Goal: Information Seeking & Learning: Learn about a topic

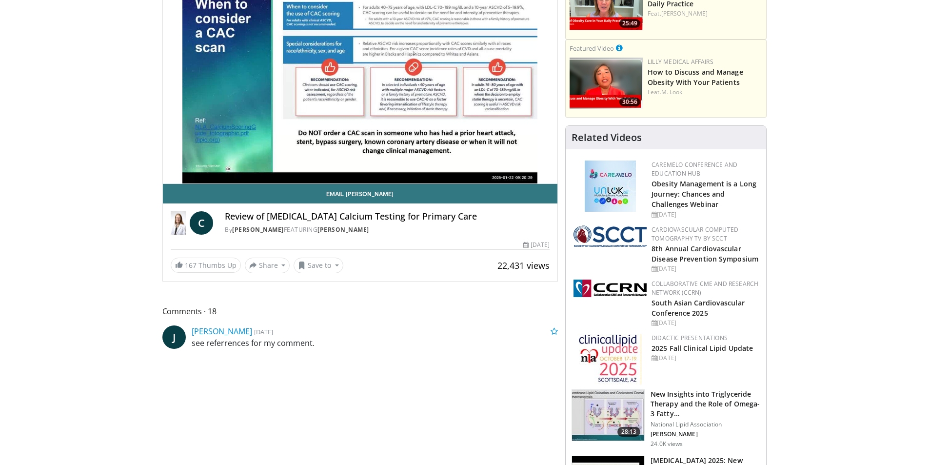
scroll to position [98, 0]
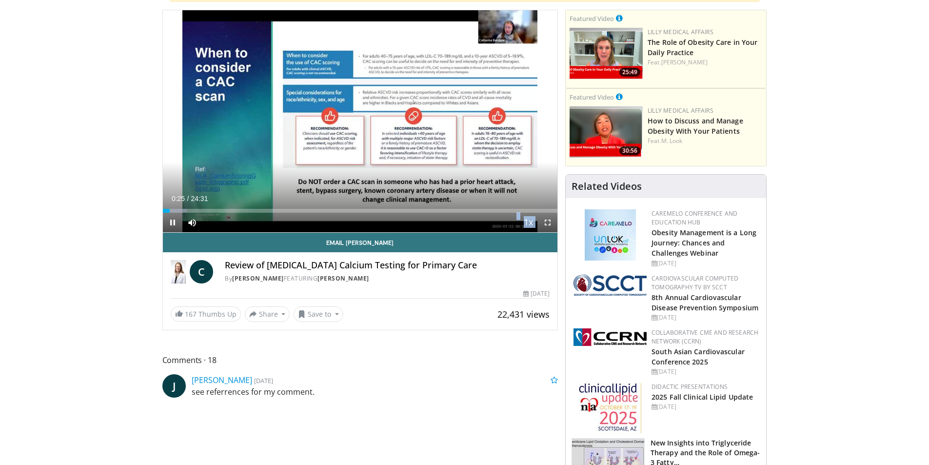
drag, startPoint x: 233, startPoint y: 221, endPoint x: 254, endPoint y: 221, distance: 21.0
click at [254, 221] on video-js "**********" at bounding box center [360, 121] width 395 height 222
click at [191, 220] on span "Video Player" at bounding box center [192, 223] width 20 height 20
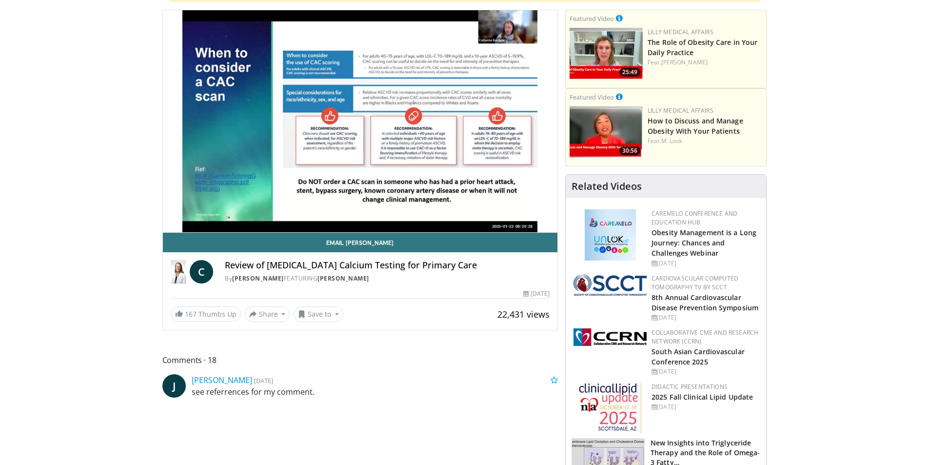
click at [191, 220] on video-js "**********" at bounding box center [360, 121] width 395 height 222
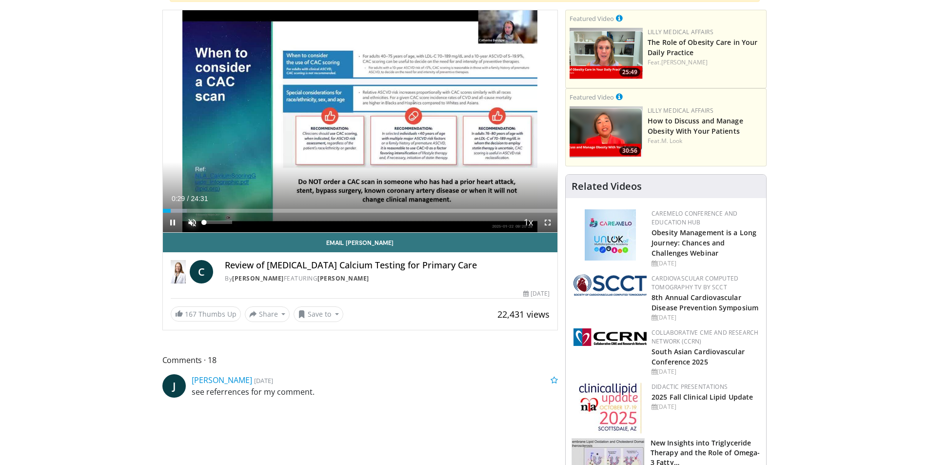
click at [193, 221] on span "Video Player" at bounding box center [192, 223] width 20 height 20
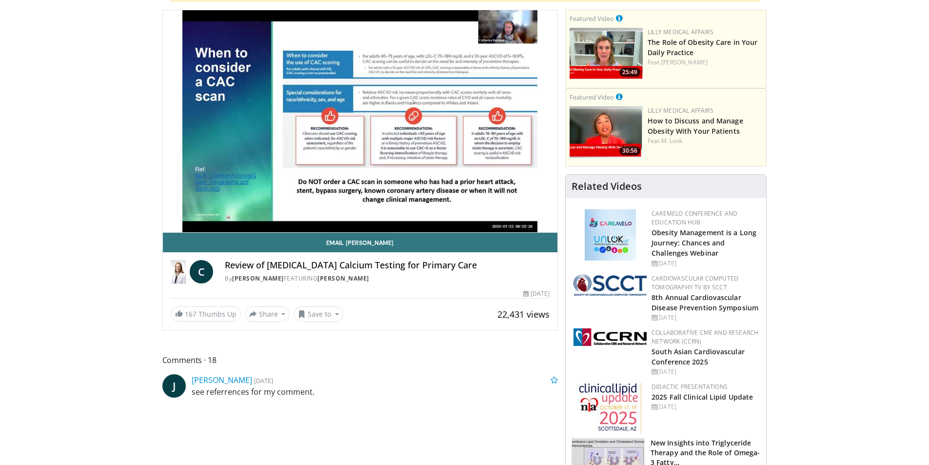
click at [354, 139] on div "10 seconds Tap to unmute" at bounding box center [360, 121] width 395 height 222
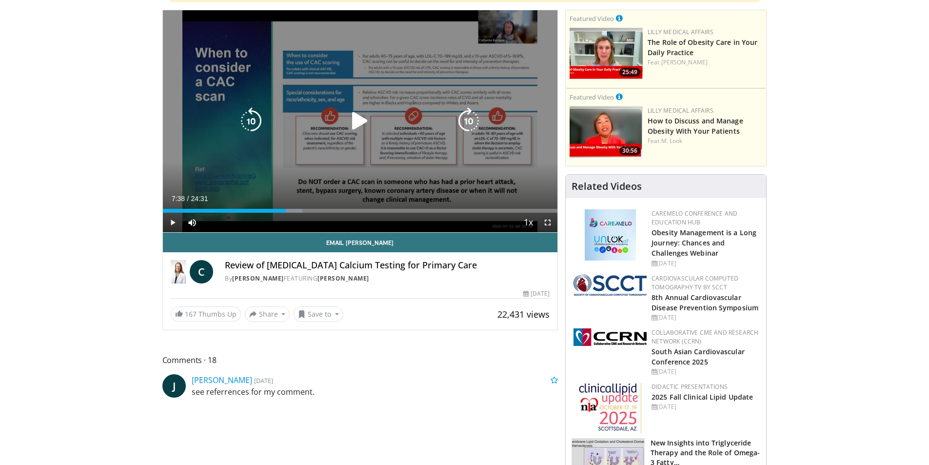
click at [351, 118] on icon "Video Player" at bounding box center [359, 120] width 27 height 27
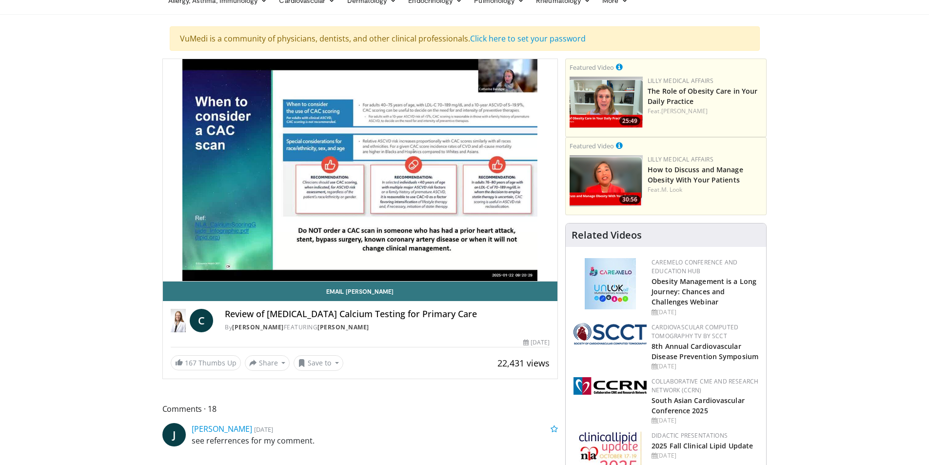
scroll to position [0, 0]
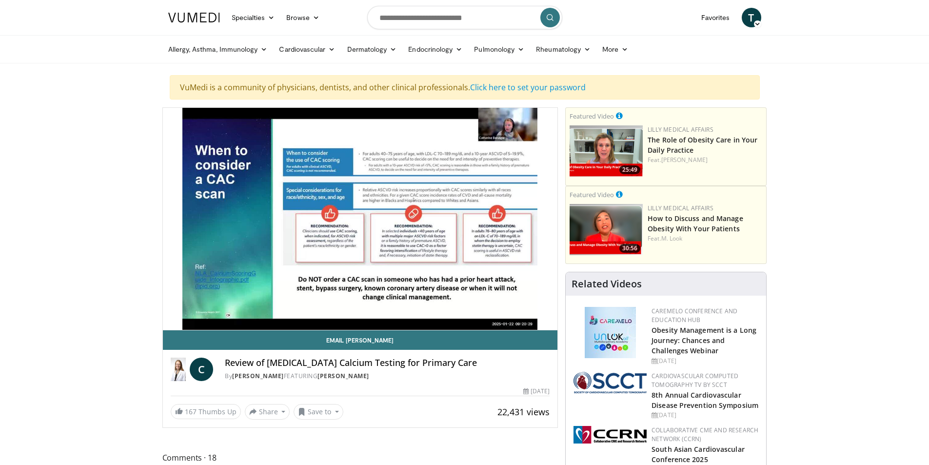
click at [382, 298] on div "10 seconds Tap to unmute" at bounding box center [360, 219] width 395 height 222
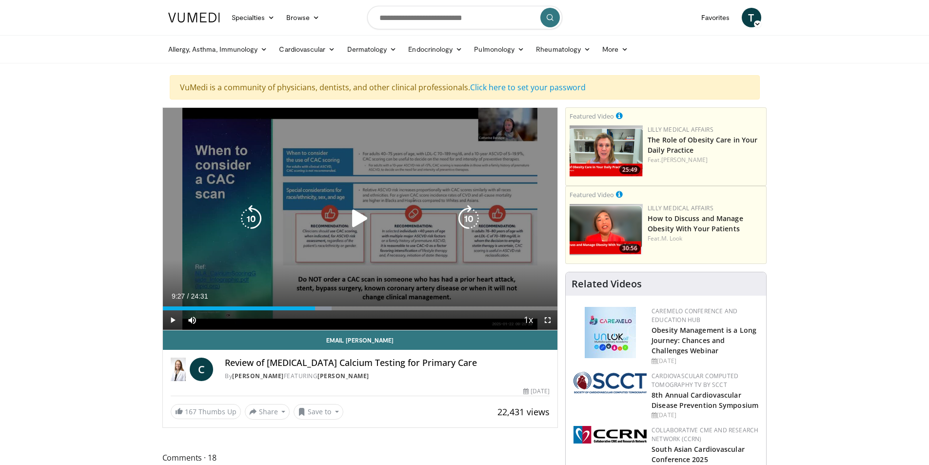
click at [359, 220] on icon "Video Player" at bounding box center [359, 218] width 27 height 27
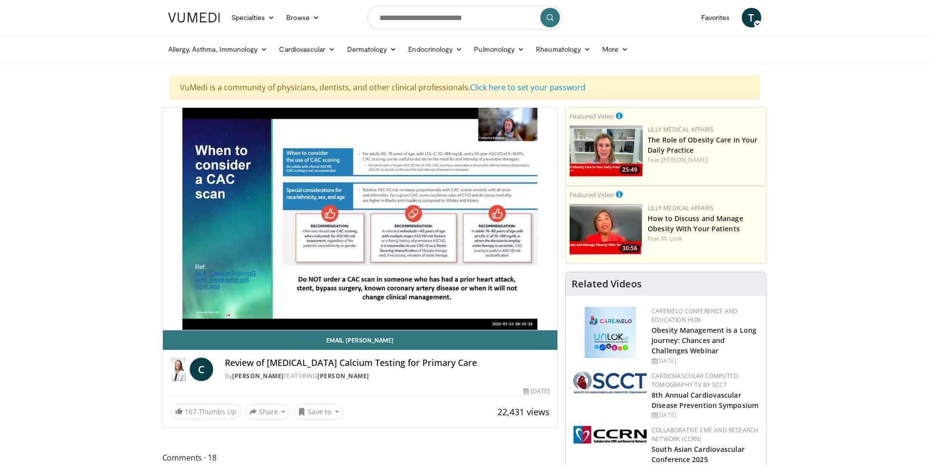
click at [756, 23] on icon at bounding box center [757, 23] width 7 height 7
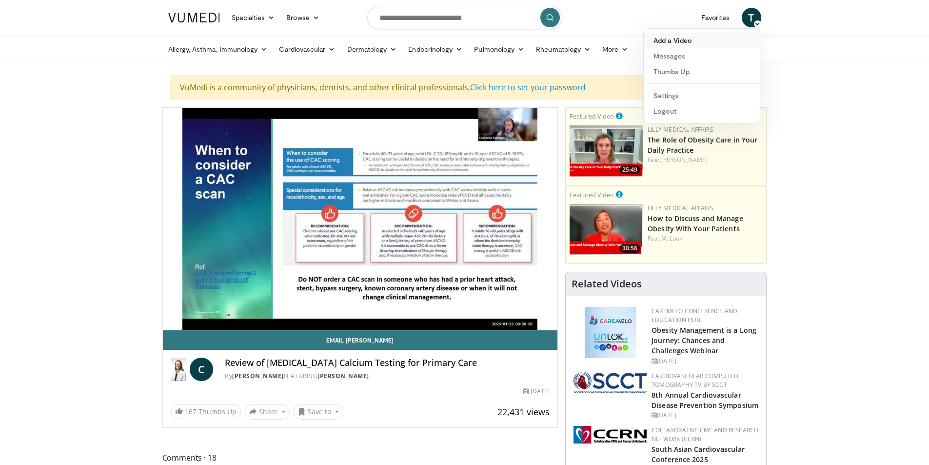
click at [666, 41] on link "Add a Video" at bounding box center [702, 41] width 116 height 16
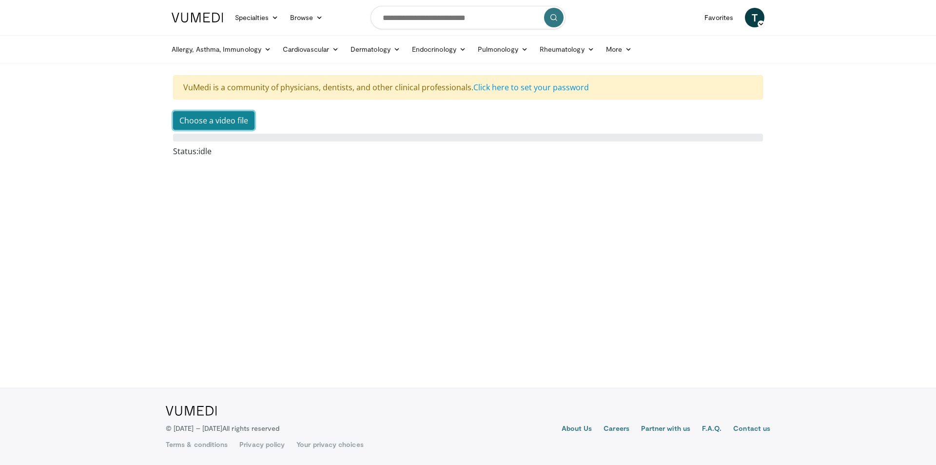
click at [209, 127] on button "Choose a video file" at bounding box center [213, 120] width 81 height 19
click at [313, 45] on link "Cardiovascular" at bounding box center [311, 49] width 68 height 20
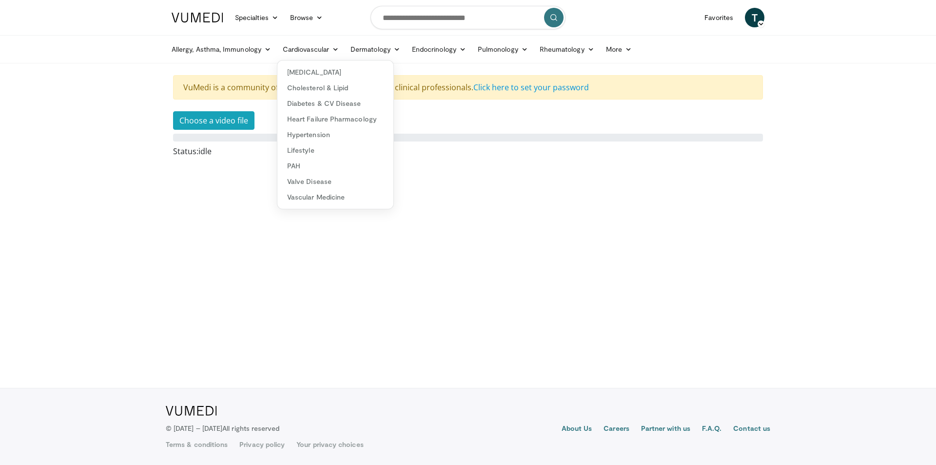
drag, startPoint x: 759, startPoint y: 0, endPoint x: 720, endPoint y: 169, distance: 172.8
click at [720, 169] on body "Specialties Adult & Family Medicine Allergy, [MEDICAL_DATA], Immunology Anesthe…" at bounding box center [468, 232] width 936 height 465
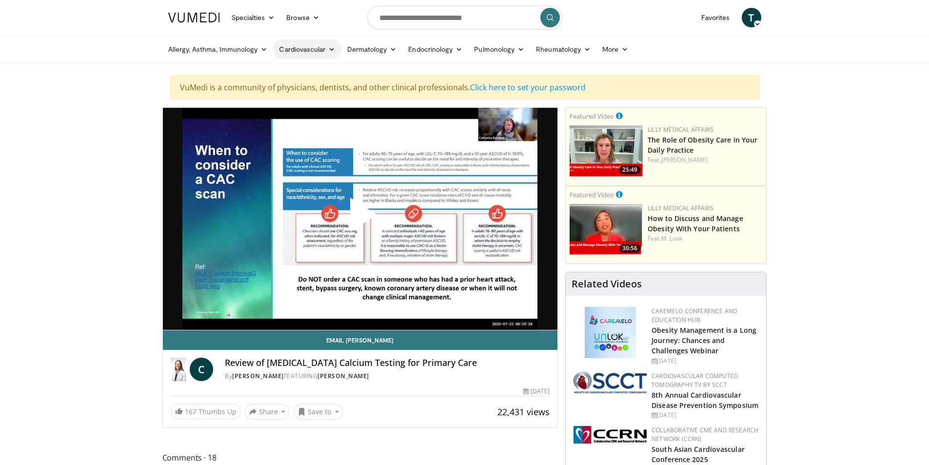
click at [321, 51] on link "Cardiovascular" at bounding box center [307, 49] width 68 height 20
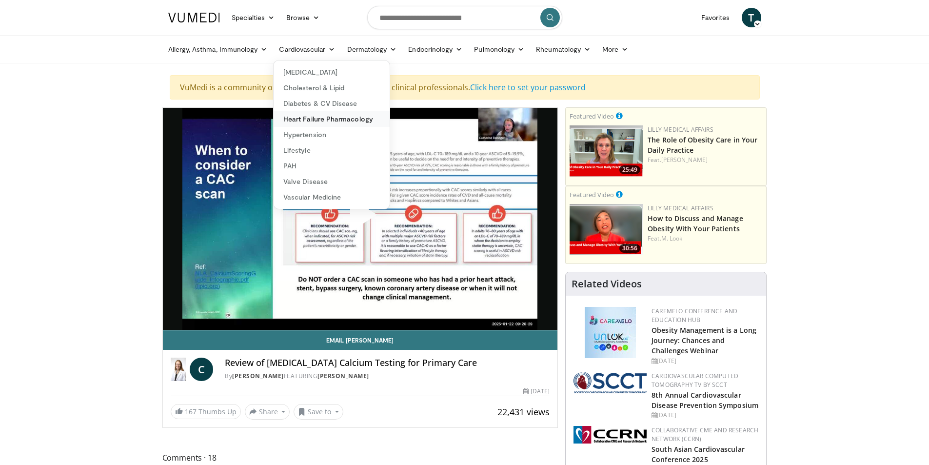
click at [305, 122] on link "Heart Failure Pharmacology" at bounding box center [332, 119] width 116 height 16
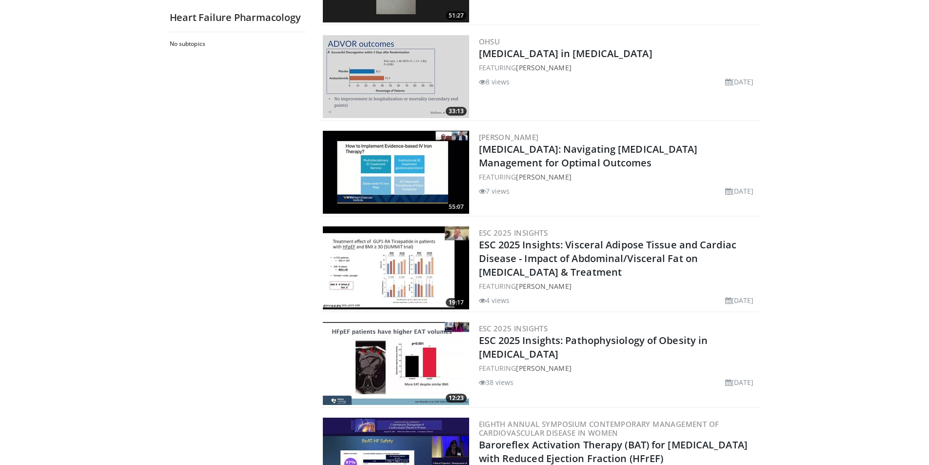
scroll to position [488, 0]
